Goal: Navigation & Orientation: Find specific page/section

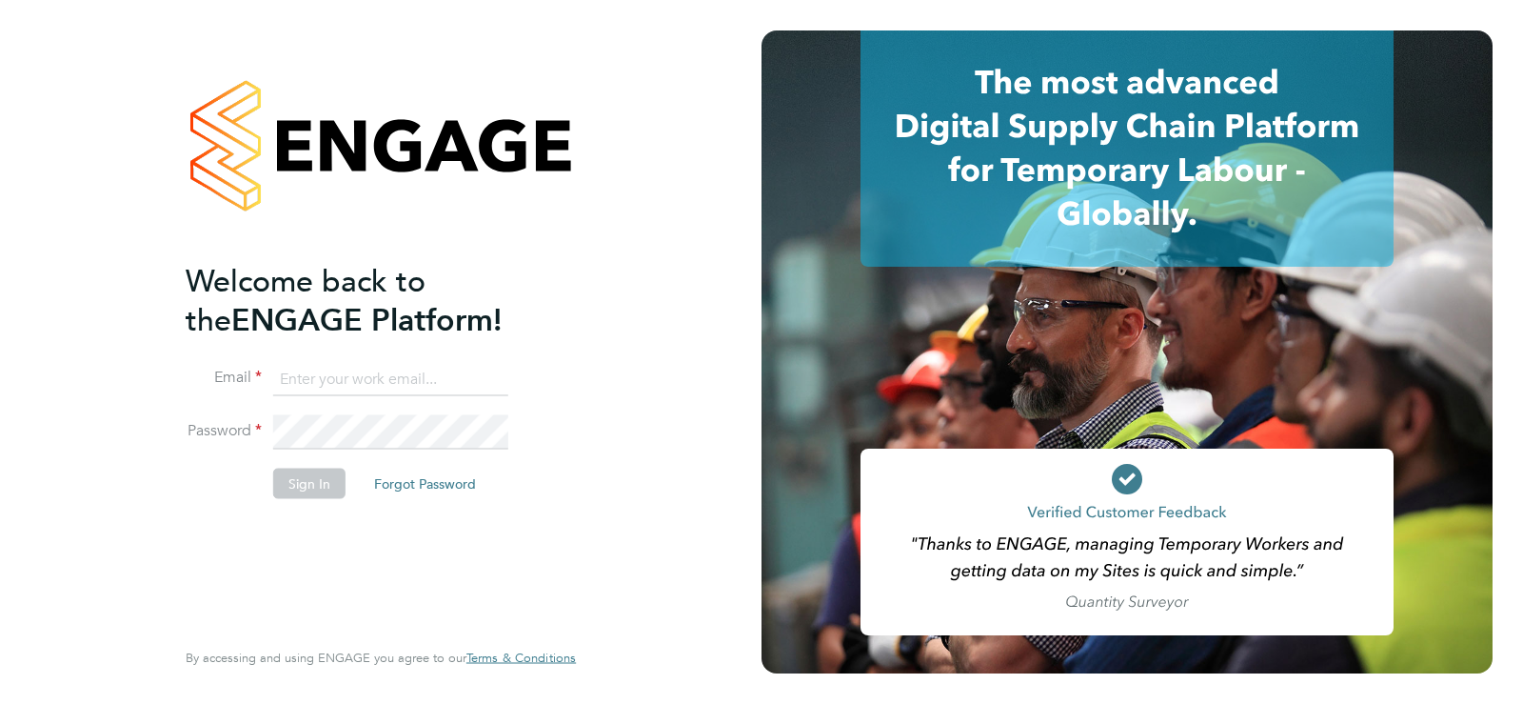
type input "kayleigh.craggs@corepeople.com"
click at [332, 479] on button "Sign In" at bounding box center [309, 482] width 72 height 30
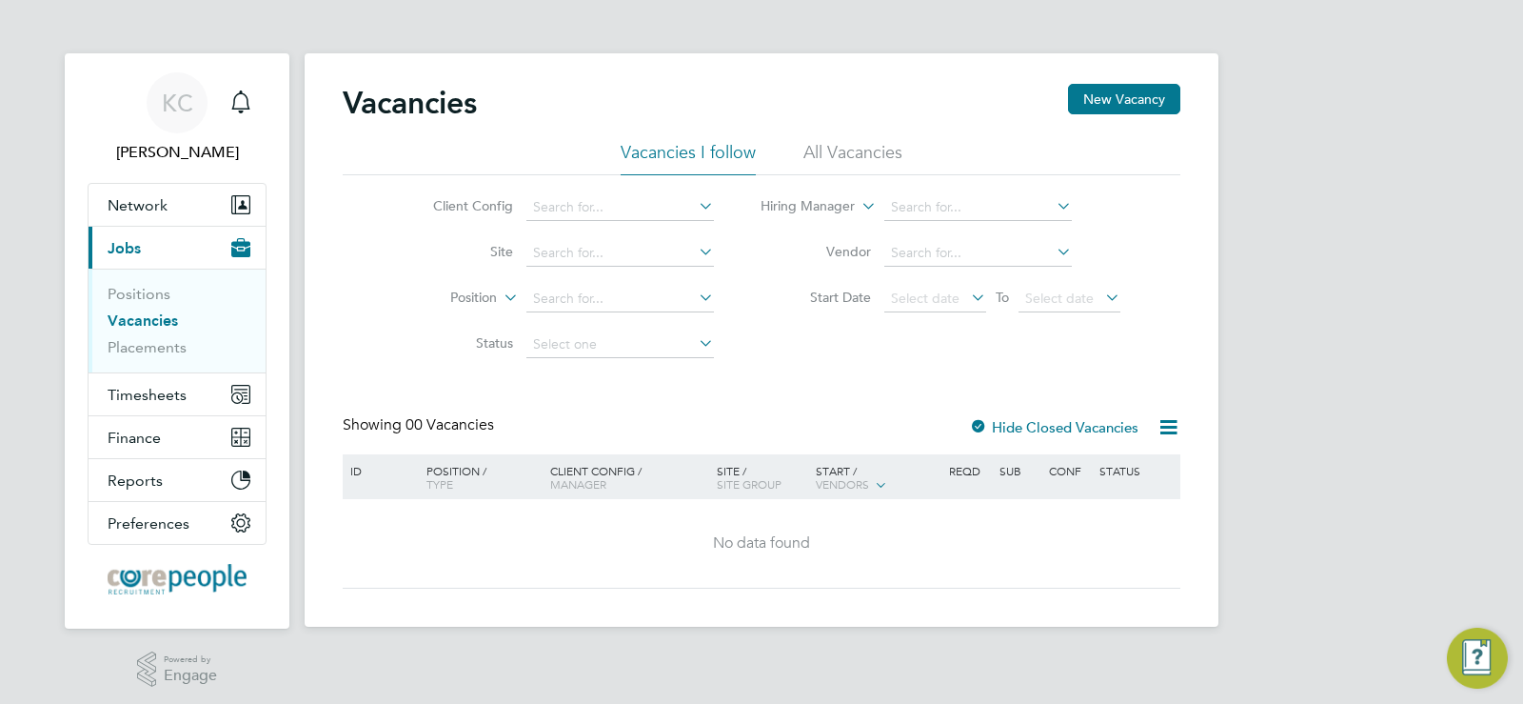
scroll to position [7, 0]
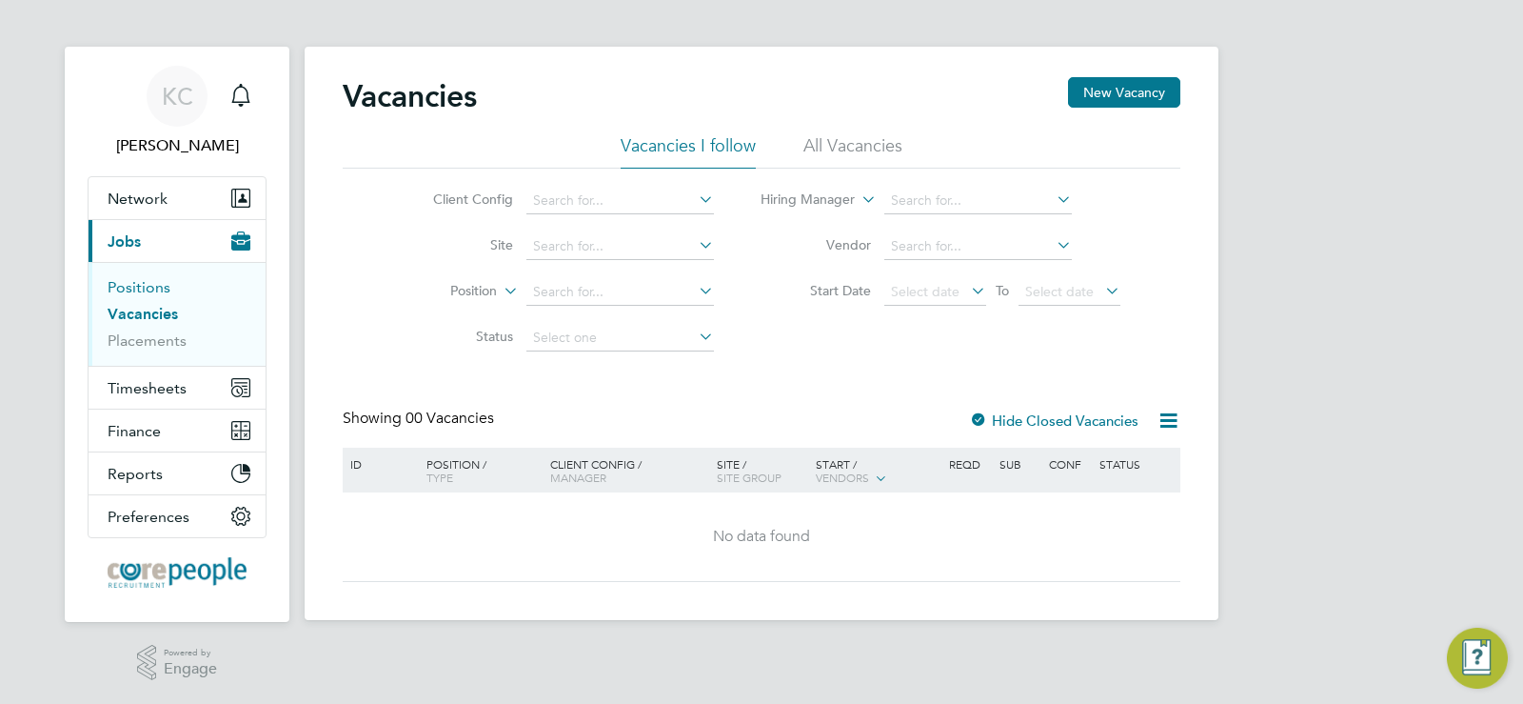
click at [140, 283] on link "Positions" at bounding box center [139, 287] width 63 height 18
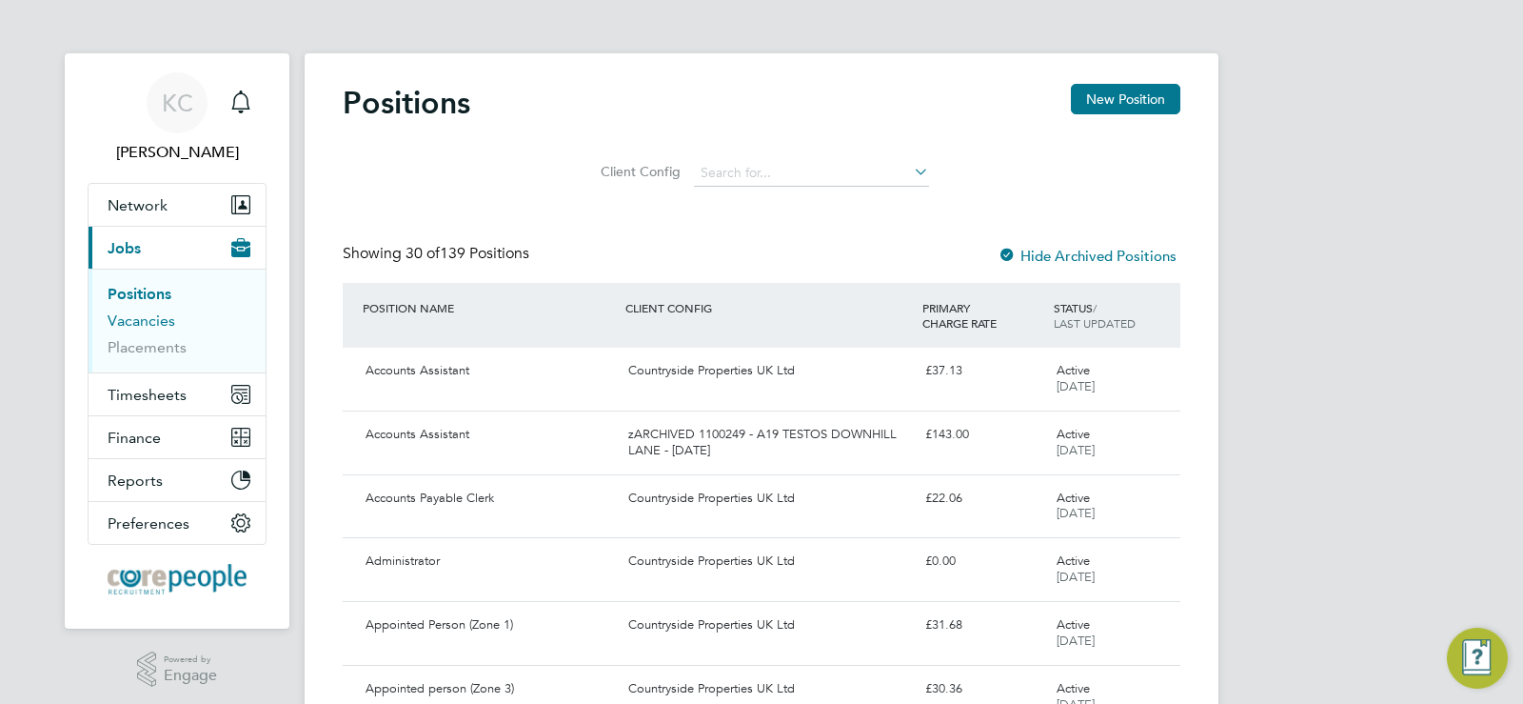
click at [154, 314] on link "Vacancies" at bounding box center [142, 320] width 68 height 18
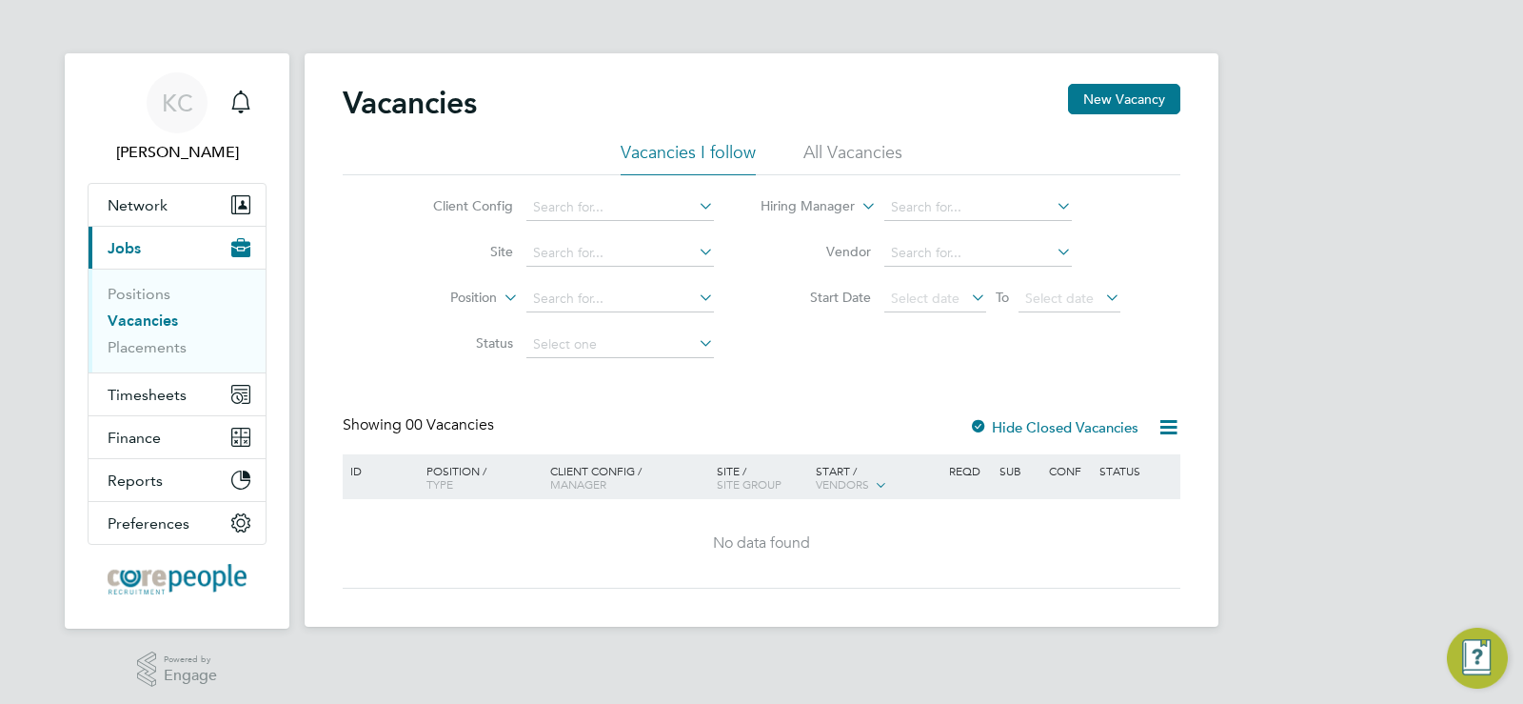
click at [178, 357] on ul "Positions Vacancies Placements" at bounding box center [177, 320] width 177 height 104
click at [189, 344] on li "Placements" at bounding box center [179, 347] width 143 height 19
click at [163, 356] on li "Placements" at bounding box center [179, 347] width 143 height 19
click at [160, 345] on link "Placements" at bounding box center [147, 347] width 79 height 18
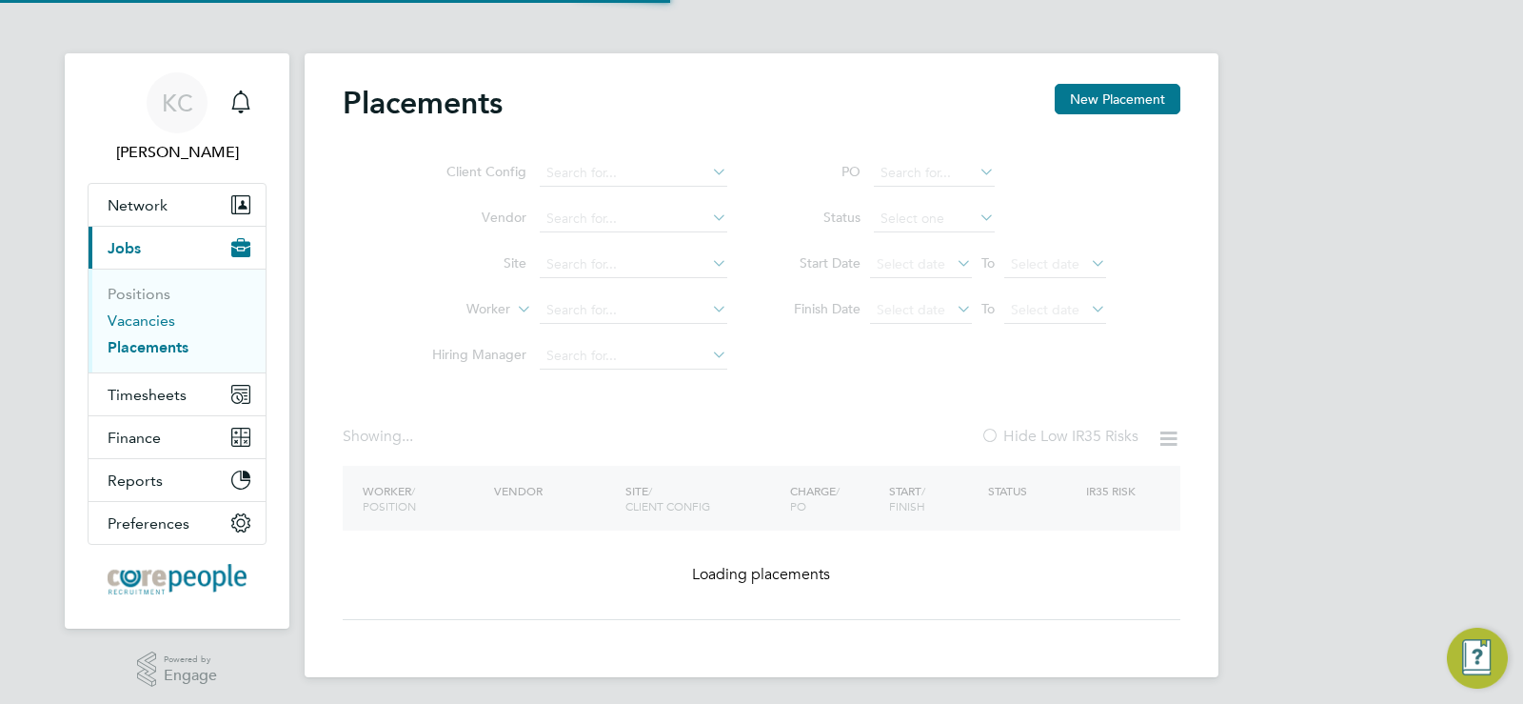
click at [151, 320] on link "Vacancies" at bounding box center [142, 320] width 68 height 18
